Goal: Feedback & Contribution: Leave review/rating

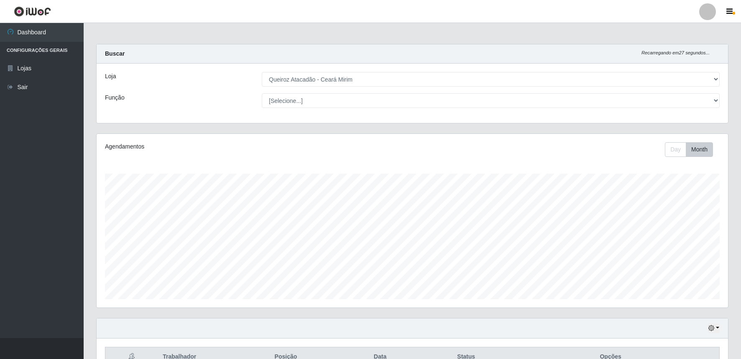
select select "465"
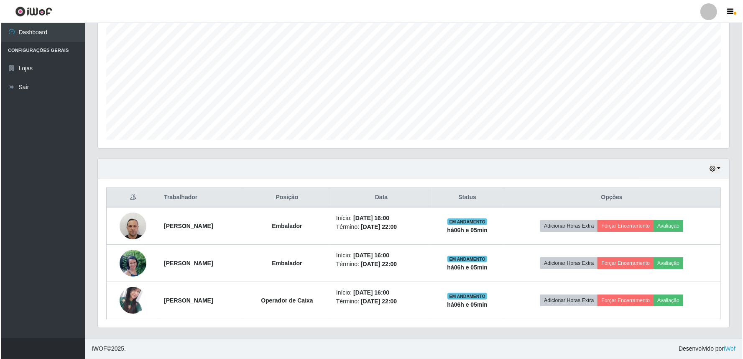
scroll to position [173, 631]
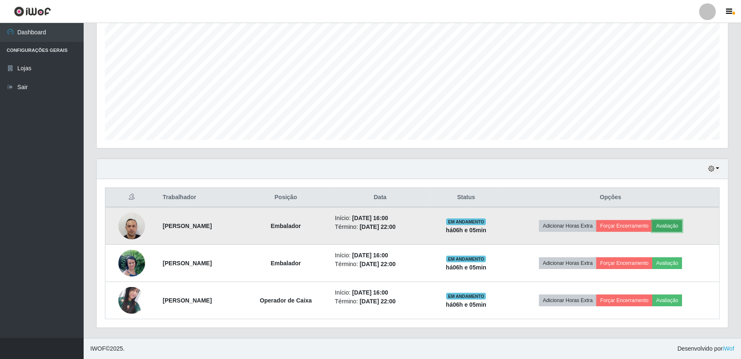
click at [675, 222] on button "Avaliação" at bounding box center [667, 226] width 30 height 12
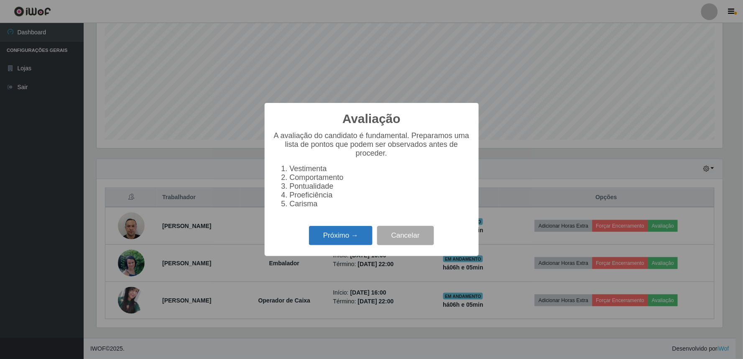
click at [358, 243] on button "Próximo →" at bounding box center [341, 236] width 64 height 20
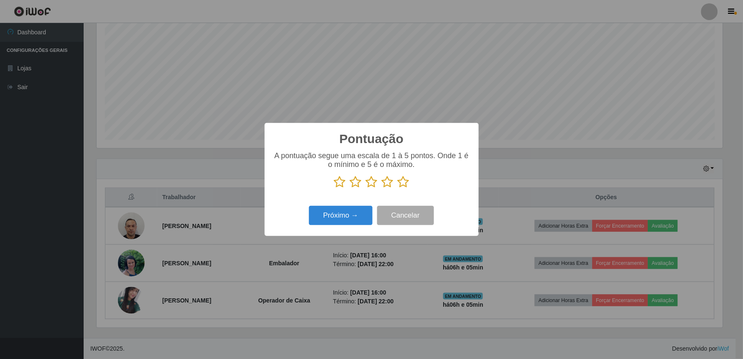
scroll to position [417998, 417545]
click at [405, 186] on icon at bounding box center [404, 182] width 12 height 13
click at [398, 188] on input "radio" at bounding box center [398, 188] width 0 height 0
click at [340, 215] on button "Próximo →" at bounding box center [341, 216] width 64 height 20
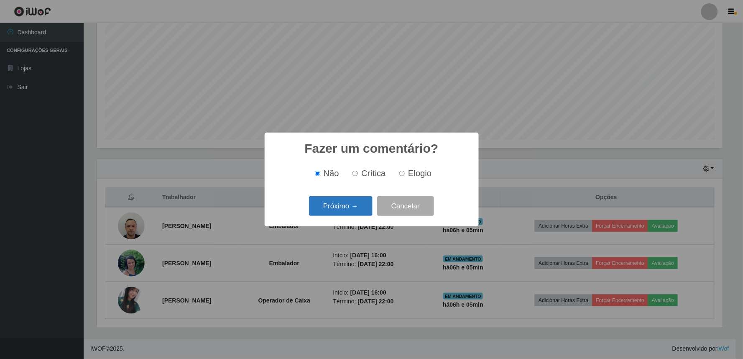
click at [346, 212] on button "Próximo →" at bounding box center [341, 206] width 64 height 20
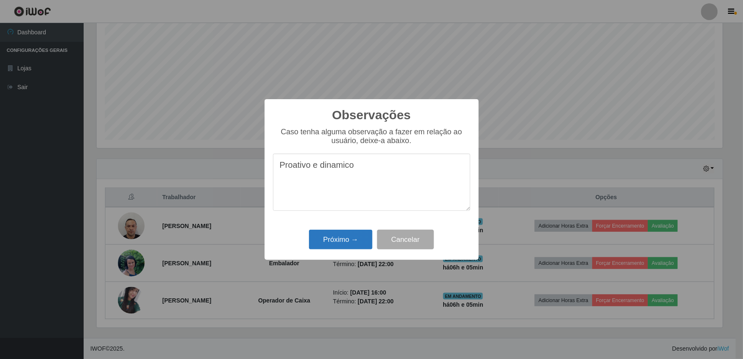
type textarea "Proativo e dinamico"
click at [355, 240] on button "Próximo →" at bounding box center [341, 240] width 64 height 20
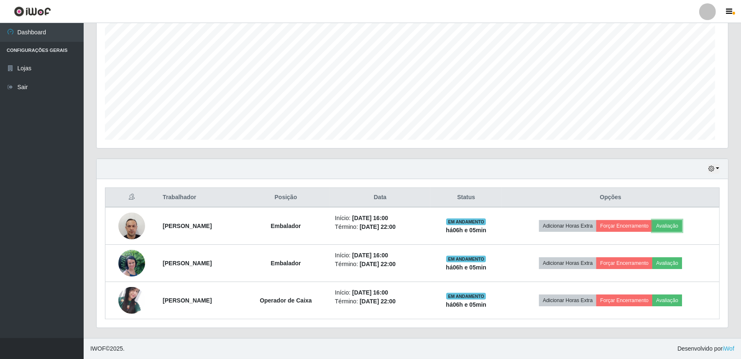
scroll to position [173, 631]
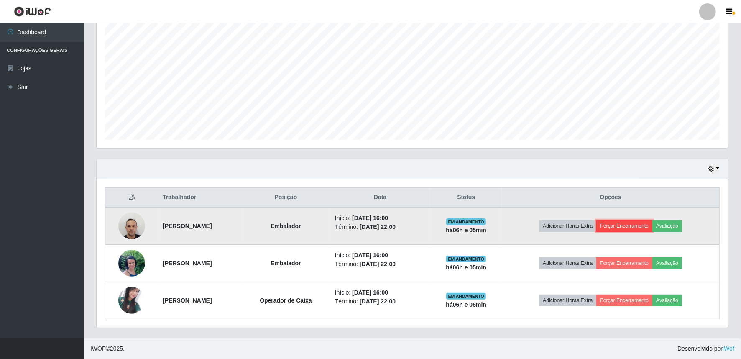
click at [641, 226] on button "Forçar Encerramento" at bounding box center [624, 226] width 56 height 12
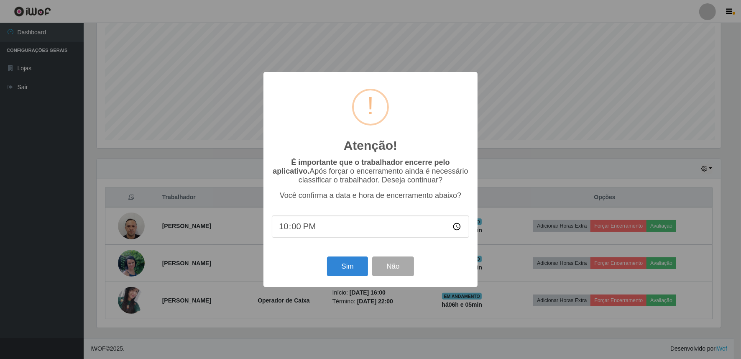
scroll to position [173, 626]
click at [350, 262] on button "Sim" at bounding box center [348, 266] width 41 height 20
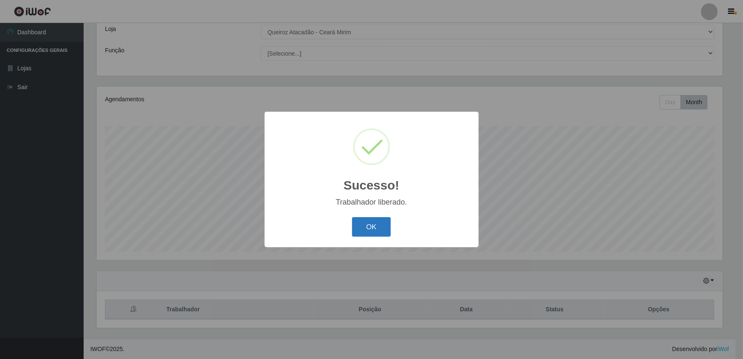
click at [367, 220] on button "OK" at bounding box center [371, 227] width 39 height 20
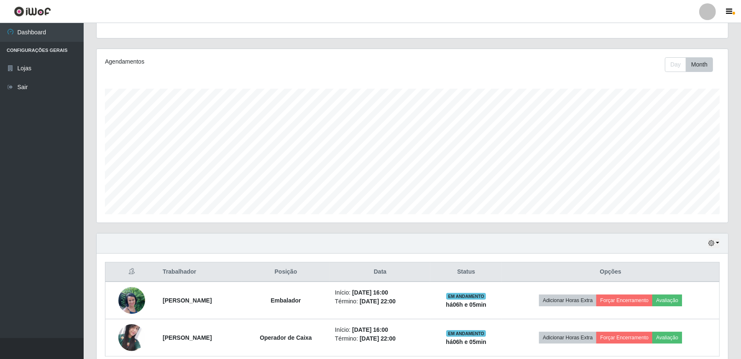
scroll to position [122, 0]
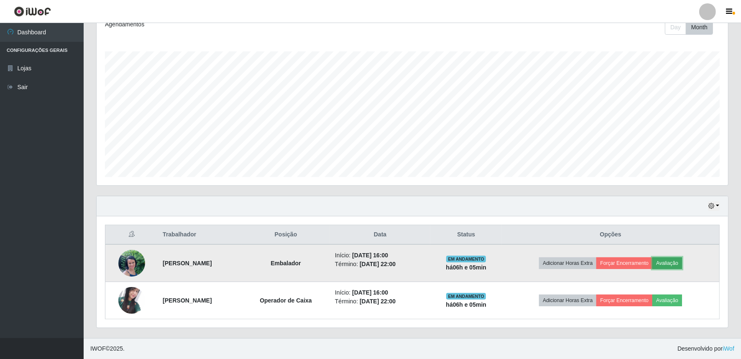
click at [674, 258] on button "Avaliação" at bounding box center [667, 263] width 30 height 12
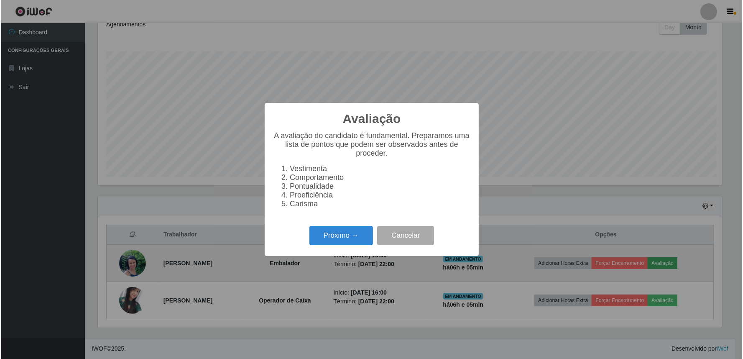
scroll to position [173, 626]
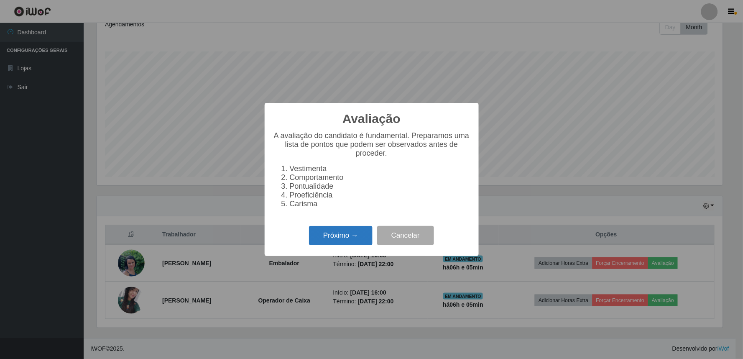
click at [363, 241] on button "Próximo →" at bounding box center [341, 236] width 64 height 20
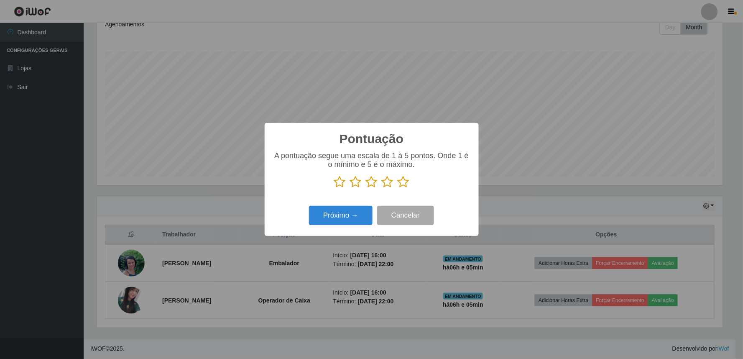
scroll to position [417998, 417545]
click at [406, 186] on icon at bounding box center [404, 182] width 12 height 13
click at [398, 188] on input "radio" at bounding box center [398, 188] width 0 height 0
click at [356, 214] on button "Próximo →" at bounding box center [341, 216] width 64 height 20
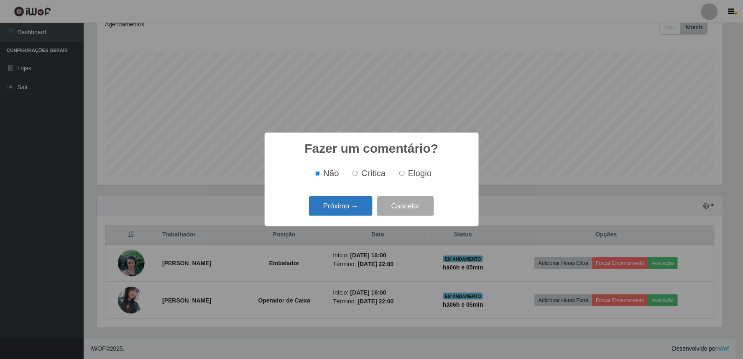
click at [342, 199] on button "Próximo →" at bounding box center [341, 206] width 64 height 20
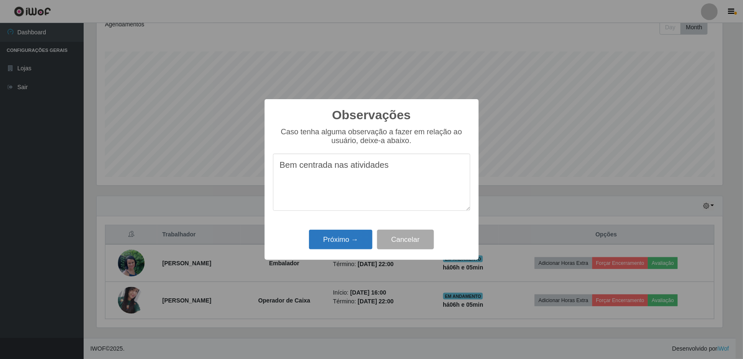
type textarea "Bem centrada nas atividades"
click at [339, 236] on button "Próximo →" at bounding box center [341, 240] width 64 height 20
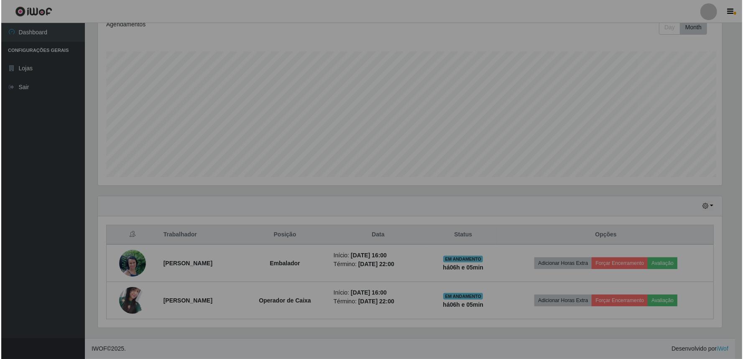
scroll to position [173, 631]
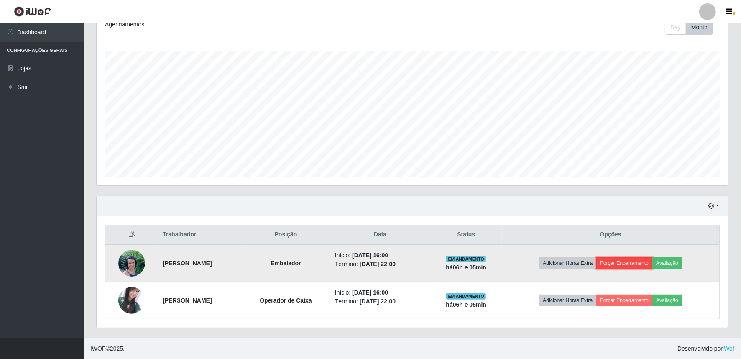
click at [652, 260] on button "Forçar Encerramento" at bounding box center [624, 263] width 56 height 12
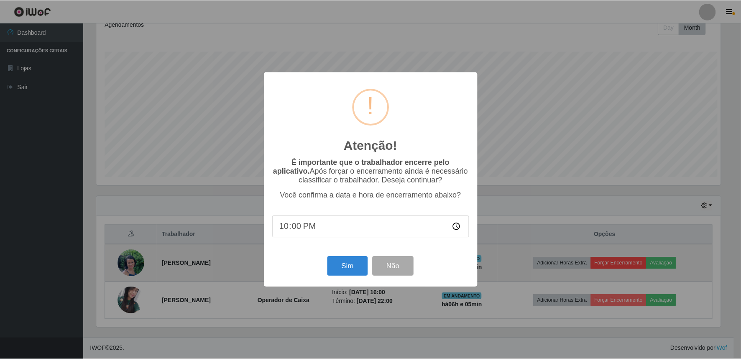
scroll to position [173, 626]
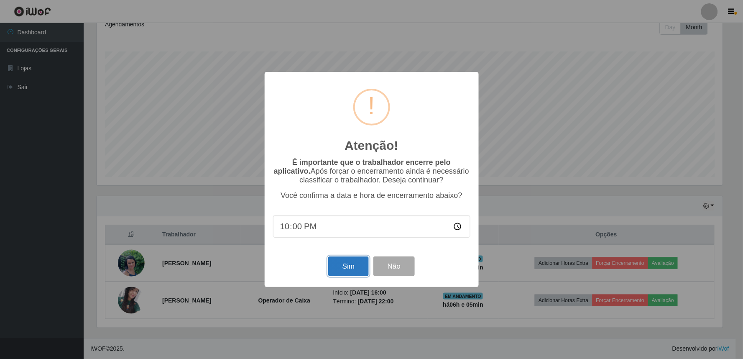
click at [345, 268] on button "Sim" at bounding box center [348, 266] width 41 height 20
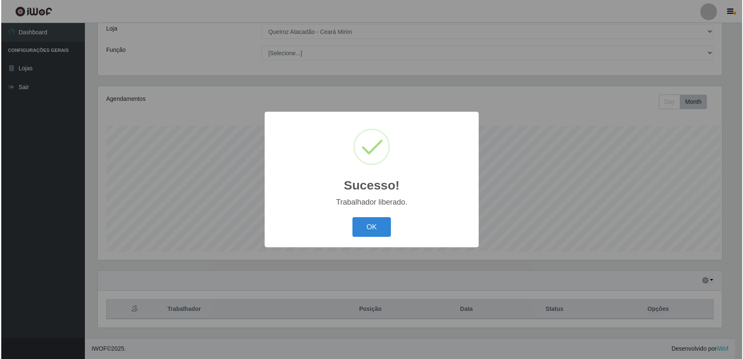
scroll to position [0, 0]
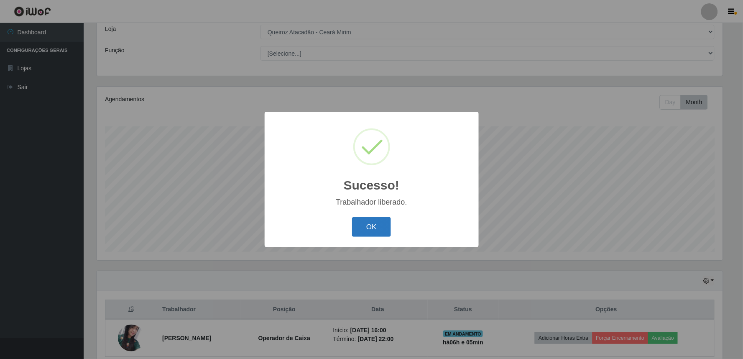
click at [388, 235] on button "OK" at bounding box center [371, 227] width 39 height 20
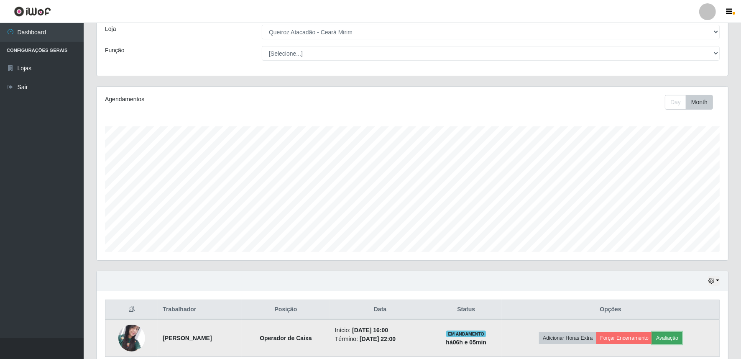
click at [674, 336] on button "Avaliação" at bounding box center [667, 338] width 30 height 12
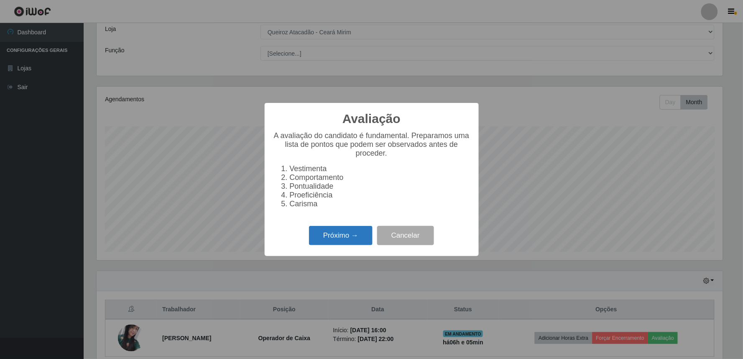
click at [353, 238] on button "Próximo →" at bounding box center [341, 236] width 64 height 20
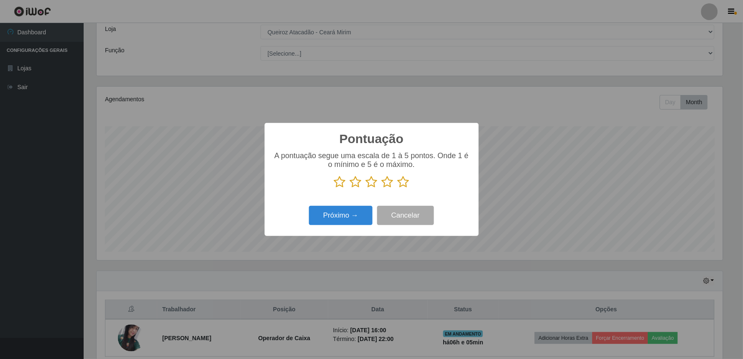
click at [402, 182] on icon at bounding box center [404, 182] width 12 height 13
click at [398, 188] on input "radio" at bounding box center [398, 188] width 0 height 0
click at [354, 213] on button "Próximo →" at bounding box center [341, 216] width 64 height 20
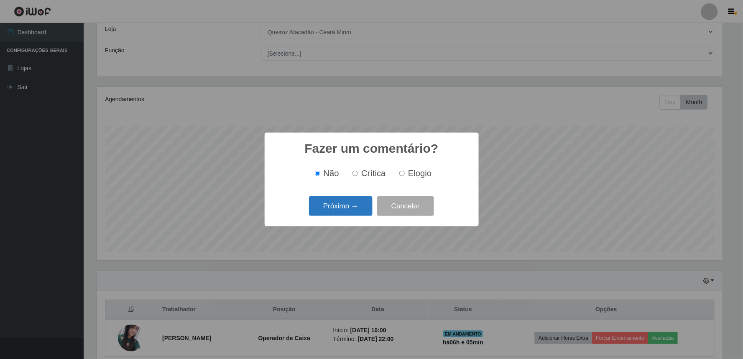
click at [357, 212] on button "Próximo →" at bounding box center [341, 206] width 64 height 20
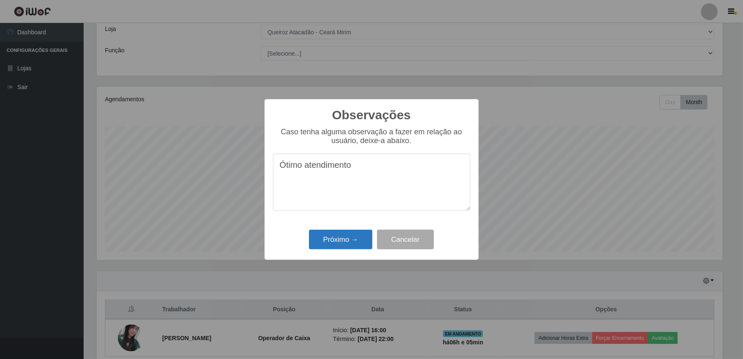
type textarea "Ótimo atendimento"
click at [357, 235] on button "Próximo →" at bounding box center [341, 240] width 64 height 20
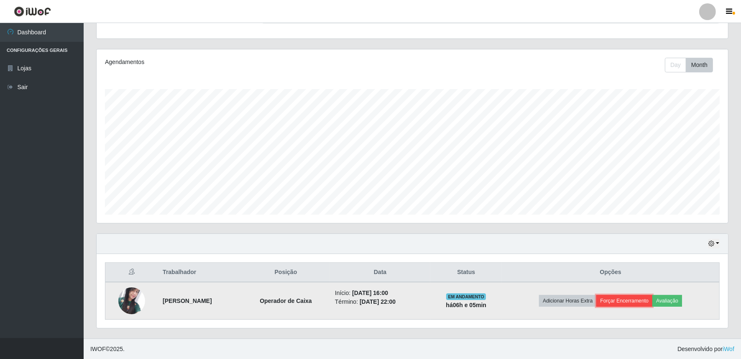
click at [639, 298] on button "Forçar Encerramento" at bounding box center [624, 301] width 56 height 12
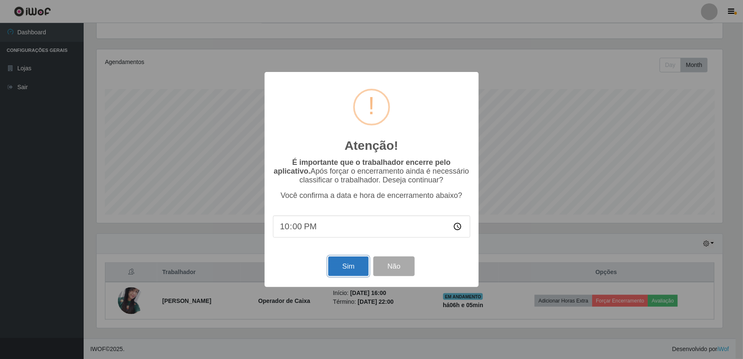
click at [349, 270] on button "Sim" at bounding box center [348, 266] width 41 height 20
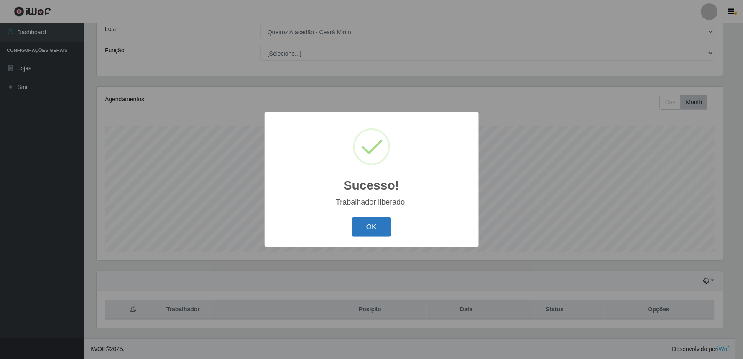
click at [371, 223] on button "OK" at bounding box center [371, 227] width 39 height 20
